Goal: Task Accomplishment & Management: Manage account settings

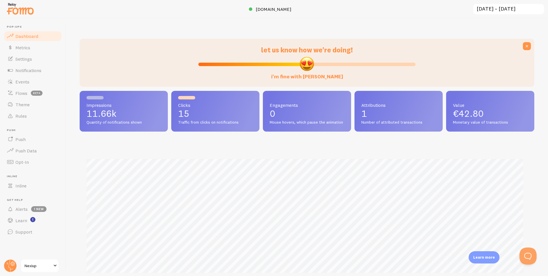
scroll to position [150, 450]
click at [21, 82] on span "Events" at bounding box center [22, 82] width 14 height 6
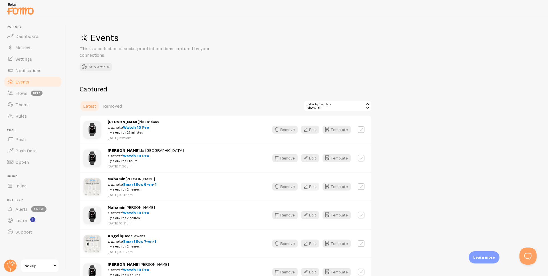
click at [311, 187] on button "Edit" at bounding box center [310, 187] width 18 height 8
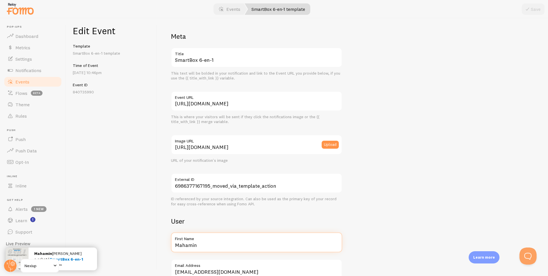
drag, startPoint x: 212, startPoint y: 246, endPoint x: 156, endPoint y: 252, distance: 55.9
click at [156, 252] on div "Edit Event Template SmartBox 6-en-1 template Time of Event [DATE] 10:46pm Event…" at bounding box center [307, 147] width 482 height 258
type input "Amine"
click at [528, 8] on icon "submit" at bounding box center [527, 9] width 7 height 7
click at [21, 82] on span "Events" at bounding box center [22, 82] width 14 height 6
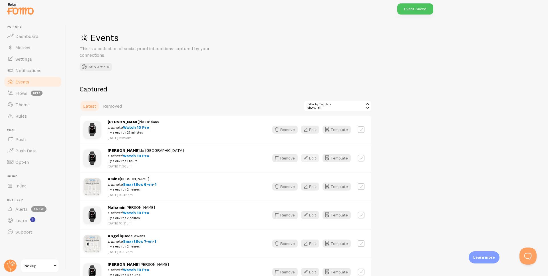
click at [310, 159] on button "Edit" at bounding box center [310, 158] width 18 height 8
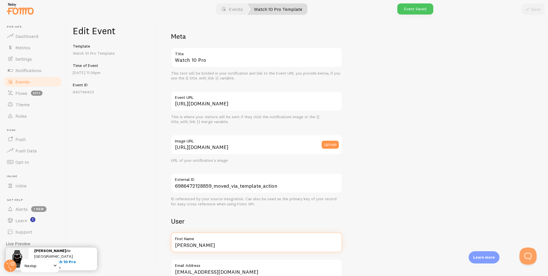
drag, startPoint x: 204, startPoint y: 247, endPoint x: 147, endPoint y: 254, distance: 57.4
click at [147, 254] on div "Edit Event Template Watch 10 Pro Template Time of Event [DATE] 11:36pm Event ID…" at bounding box center [307, 147] width 482 height 258
type input "Cyrile"
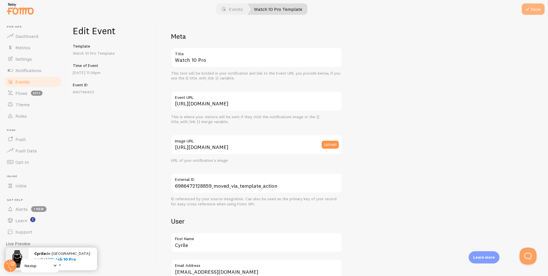
click at [530, 9] on button "Save" at bounding box center [532, 8] width 23 height 11
click at [25, 84] on span "Events" at bounding box center [22, 82] width 14 height 6
